Goal: Information Seeking & Learning: Learn about a topic

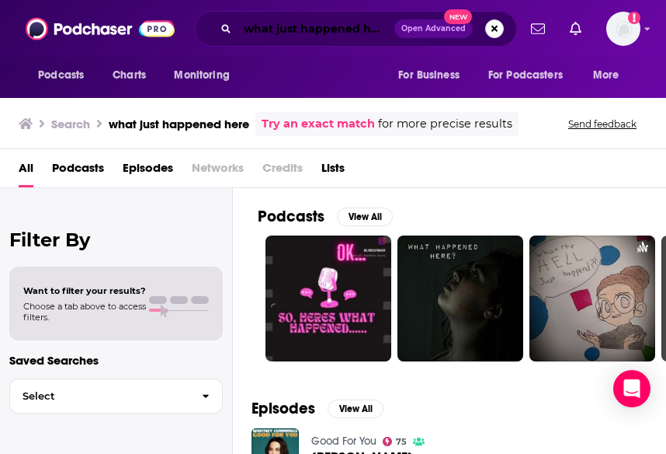
click at [262, 28] on input "what just happened here" at bounding box center [316, 28] width 157 height 25
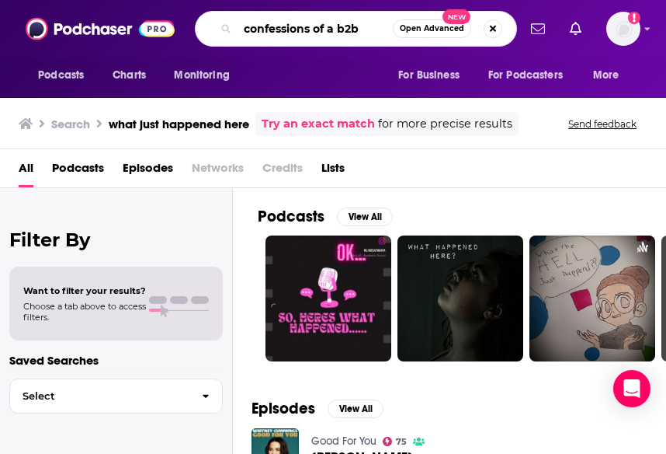
type input "confessions of a b2b"
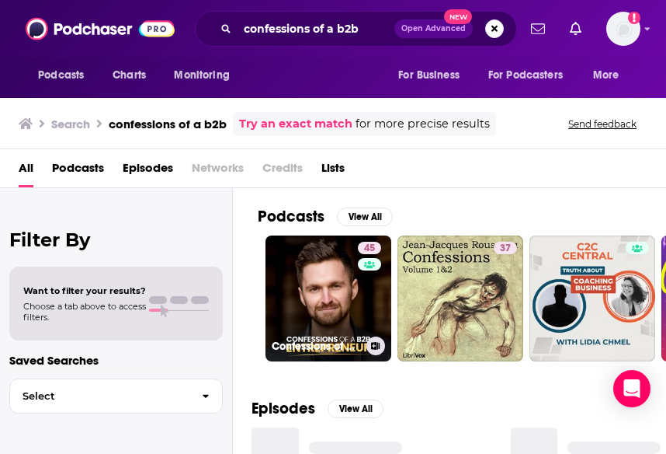
click at [328, 281] on link "45 Confessions of a B2B Entrepreneur" at bounding box center [329, 298] width 126 height 126
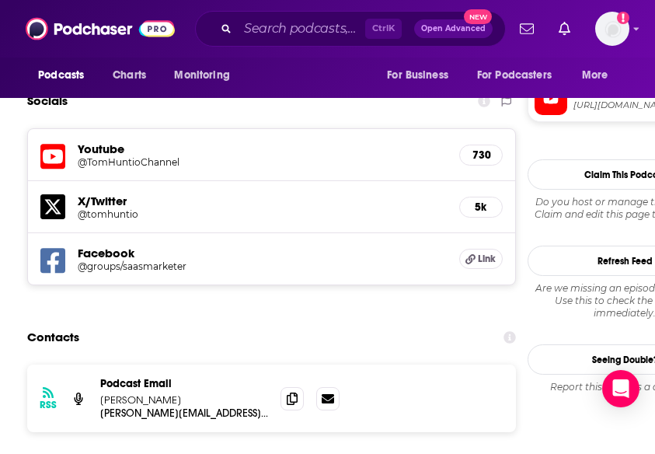
scroll to position [1476, 0]
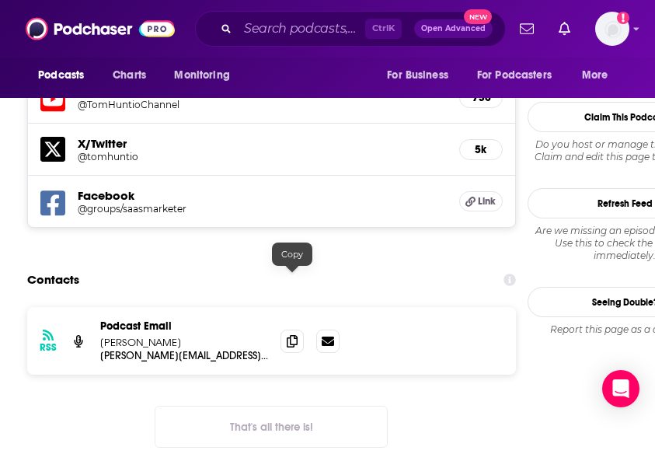
drag, startPoint x: 290, startPoint y: 285, endPoint x: 367, endPoint y: 273, distance: 77.1
click at [290, 335] on icon at bounding box center [292, 341] width 11 height 12
